Goal: Task Accomplishment & Management: Manage account settings

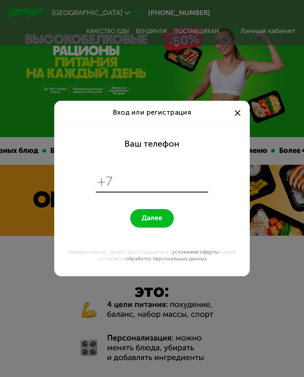
click at [239, 111] on div at bounding box center [237, 113] width 10 height 10
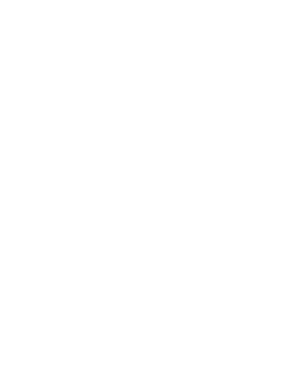
click at [194, 252] on div at bounding box center [152, 188] width 304 height 377
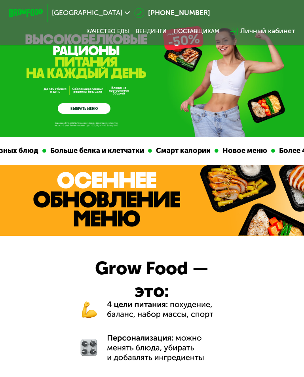
click at [272, 36] on div "Личный кабинет" at bounding box center [267, 31] width 55 height 10
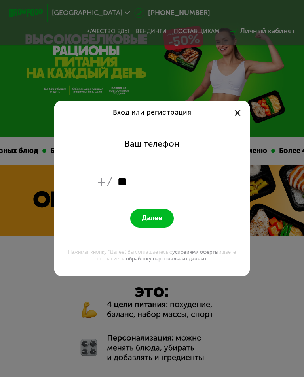
type input "*"
type input "**********"
click at [159, 220] on span "Далее" at bounding box center [152, 218] width 21 height 8
click at [242, 117] on div at bounding box center [237, 113] width 10 height 10
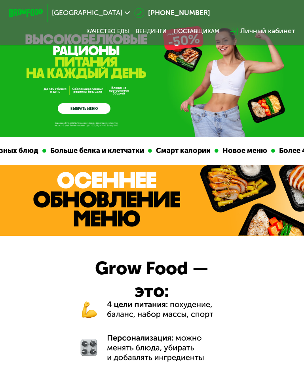
click at [283, 32] on div "Личный кабинет" at bounding box center [267, 31] width 55 height 10
